Goal: Go to known website: Access a specific website the user already knows

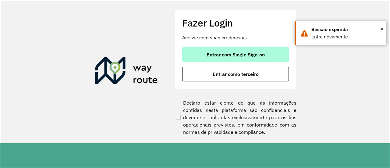
click at [237, 54] on span "Entrar com Single Sign-on" at bounding box center [236, 54] width 58 height 5
